Goal: Task Accomplishment & Management: Manage account settings

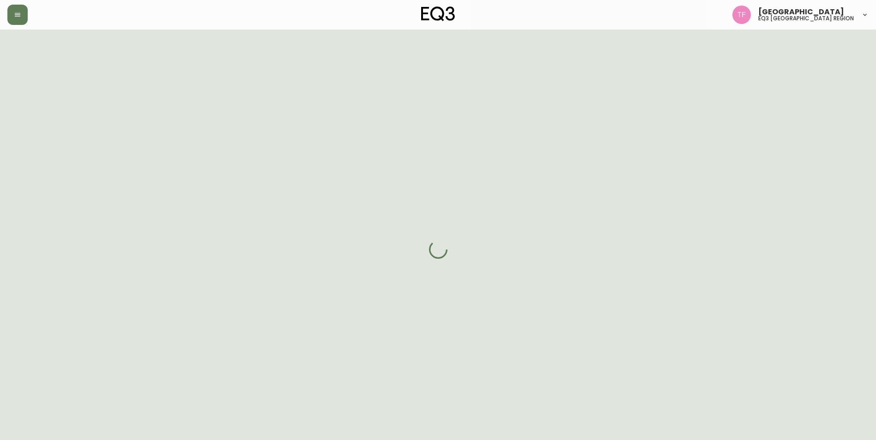
select select "BC"
select select "CA"
select select "CA_EN"
select select "Outreach from a Trade Rep"
select select "Interior Designer"
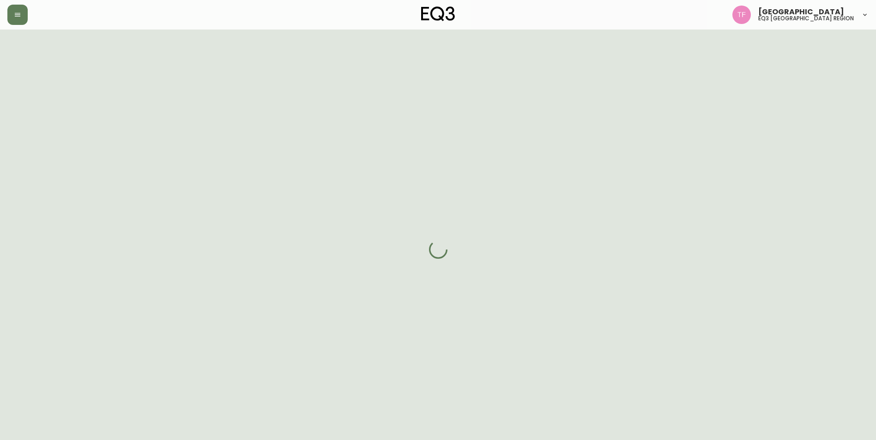
select select "cjw10z96p001r6gs00juufhhe"
select select "false"
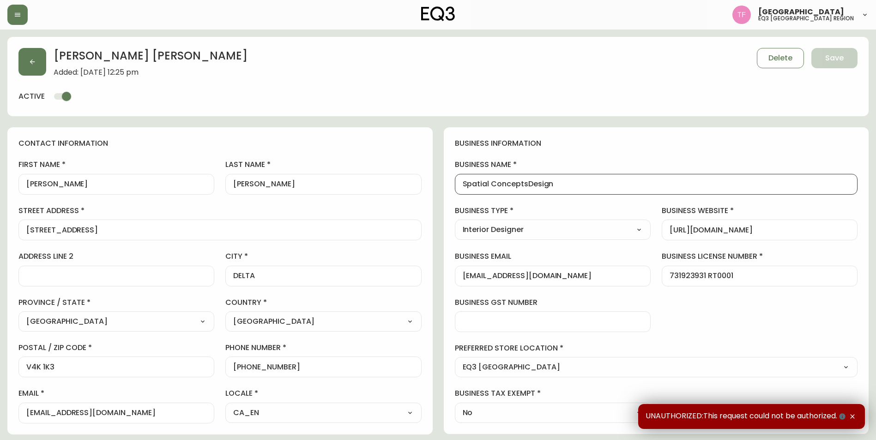
drag, startPoint x: 562, startPoint y: 187, endPoint x: 460, endPoint y: 185, distance: 102.0
click at [447, 187] on div "business information business name Spatial ConceptsDesign business type Interio…" at bounding box center [656, 280] width 425 height 307
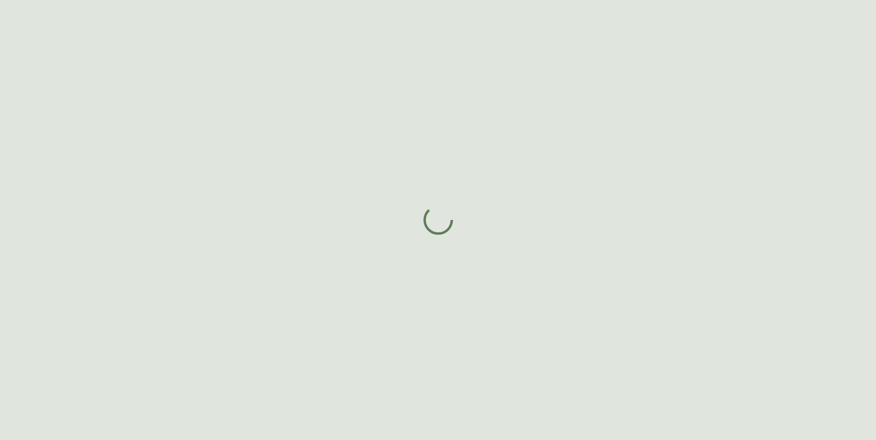
select select "BC"
select select "CA"
select select "CA_EN"
select select "Other"
select select "Interior Designer"
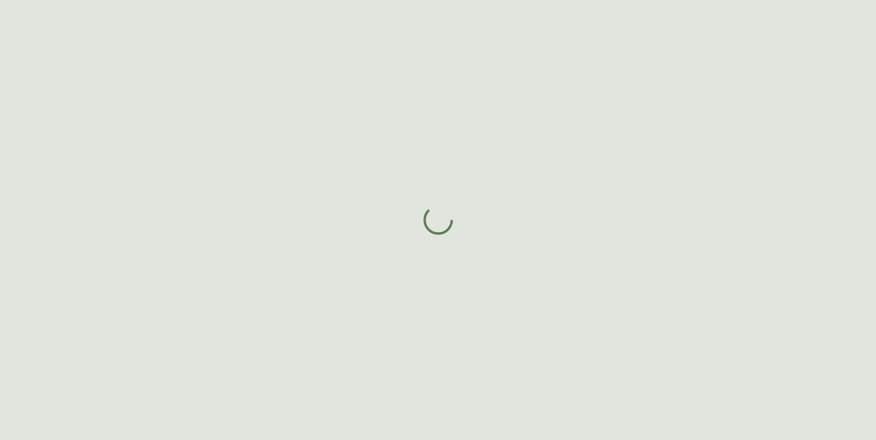
select select "false"
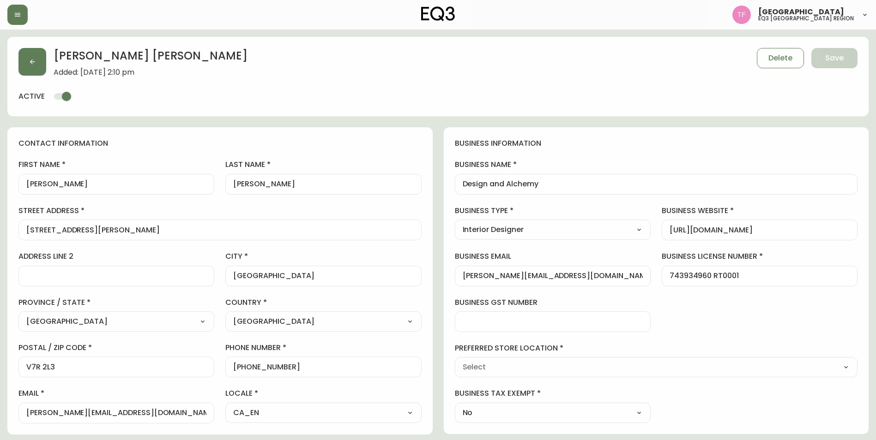
type input "EQ3 [GEOGRAPHIC_DATA]"
select select "cjw10z96p001r6gs00juufhhe"
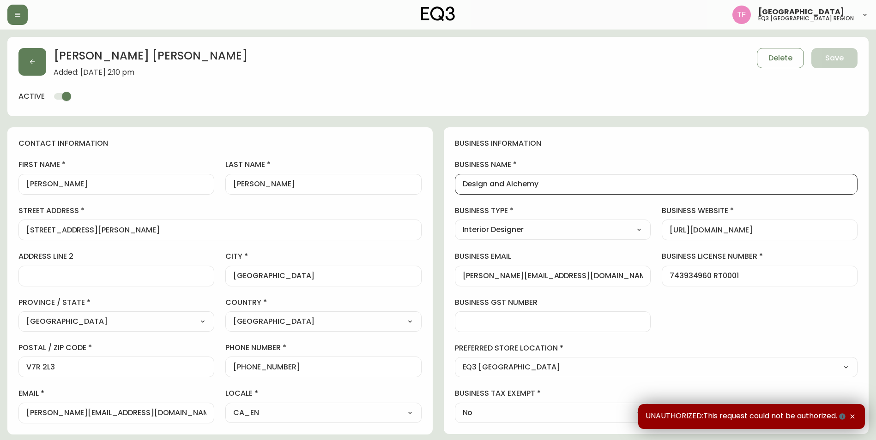
drag, startPoint x: 547, startPoint y: 182, endPoint x: 449, endPoint y: 182, distance: 97.9
click at [449, 182] on div "business information business name Design and Alchemy business type Interior De…" at bounding box center [656, 280] width 425 height 307
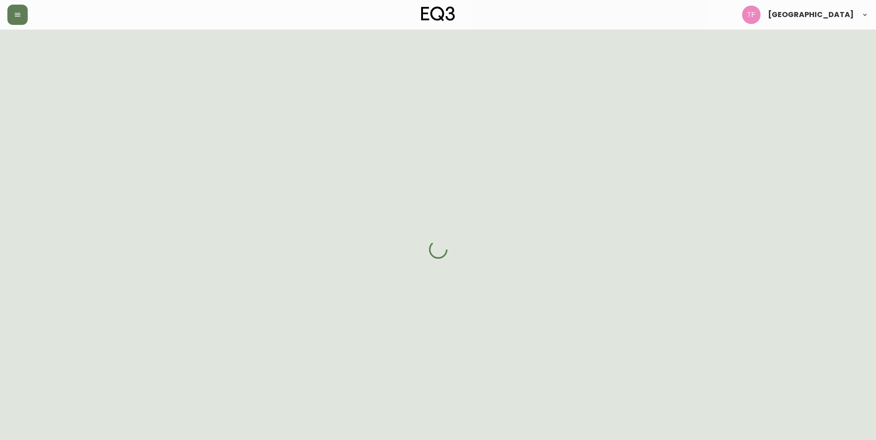
select select "BC"
select select "CA"
select select "CA_EN"
select select "Other"
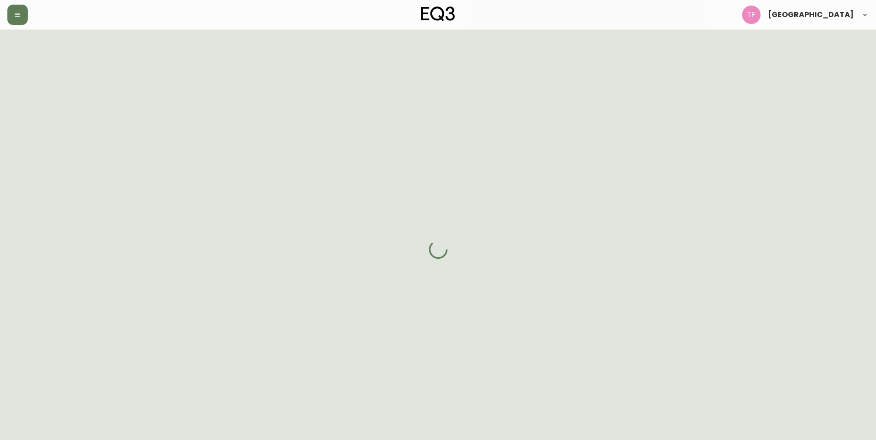
select select "cjw10z96p001r6gs00juufhhe"
select select "false"
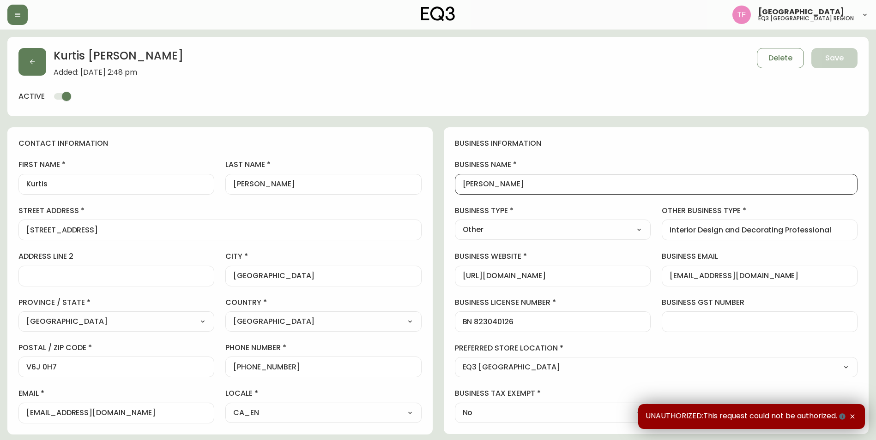
drag, startPoint x: 537, startPoint y: 182, endPoint x: 452, endPoint y: 182, distance: 84.9
click at [452, 182] on div "business information business name Kurtis Cummings business type Other Select I…" at bounding box center [656, 280] width 425 height 307
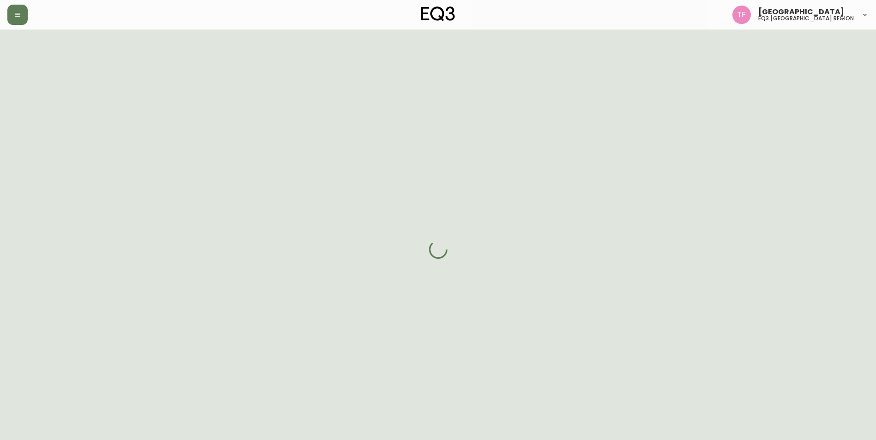
select select "BC"
select select "CA"
select select "CA_EN"
select select "Other"
select select "Interior Designer"
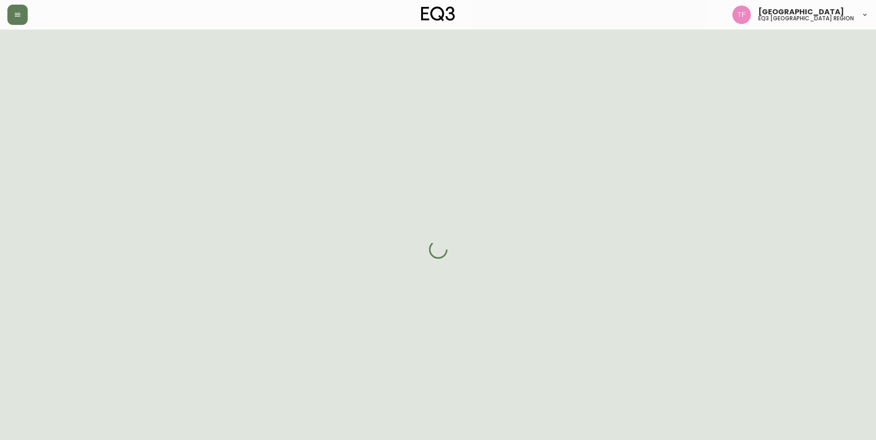
select select "cjw10z96p001r6gs00juufhhe"
select select "false"
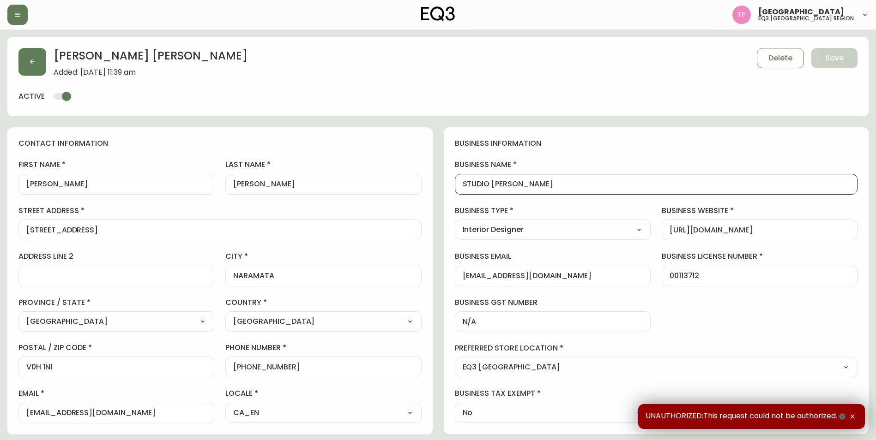
drag, startPoint x: 543, startPoint y: 181, endPoint x: 436, endPoint y: 181, distance: 107.1
click at [436, 181] on div "contact information first name [PERSON_NAME] last name [PERSON_NAME][GEOGRAPHIC…" at bounding box center [437, 447] width 861 height 641
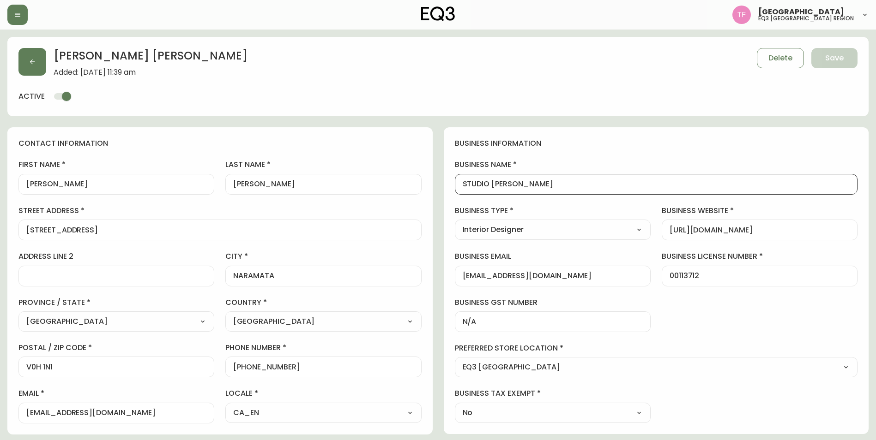
drag, startPoint x: 477, startPoint y: 179, endPoint x: 470, endPoint y: 186, distance: 9.5
click at [470, 186] on input "STUDIO KAISER" at bounding box center [655, 184] width 387 height 9
click at [486, 183] on input "STUDIO KAISER" at bounding box center [655, 184] width 387 height 9
